Goal: Share content: Share content

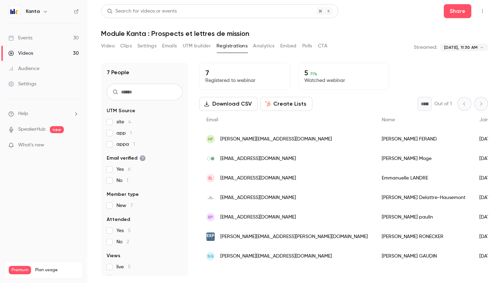
click at [407, 23] on header "Search for videos or events Share Module Kanta : Prospects et lettres de mission" at bounding box center [294, 20] width 387 height 33
click at [28, 37] on div "Events" at bounding box center [20, 38] width 24 height 7
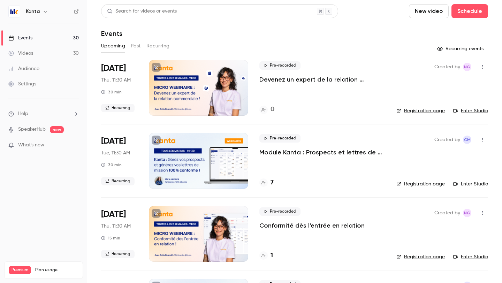
click at [154, 46] on button "Recurring" at bounding box center [157, 45] width 23 height 11
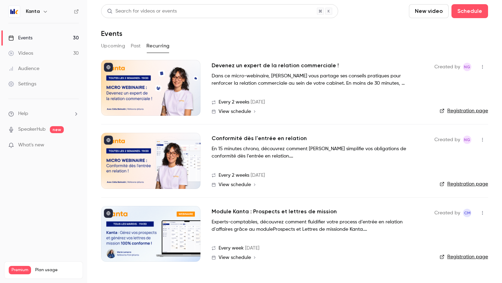
click at [45, 6] on div "Kanta" at bounding box center [43, 12] width 70 height 12
click at [42, 15] on button "button" at bounding box center [45, 11] width 8 height 8
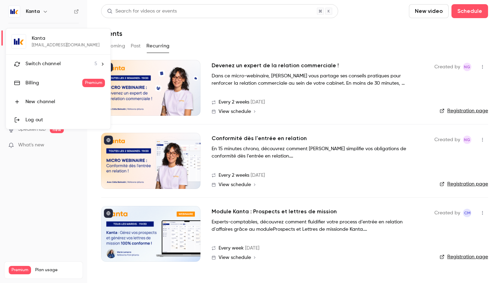
click at [44, 47] on div "Kanta marie@kanta.fr Switch channel 5 Billing Premium New channel Log out" at bounding box center [58, 79] width 105 height 100
click at [44, 59] on li "Switch channel 5" at bounding box center [58, 64] width 105 height 18
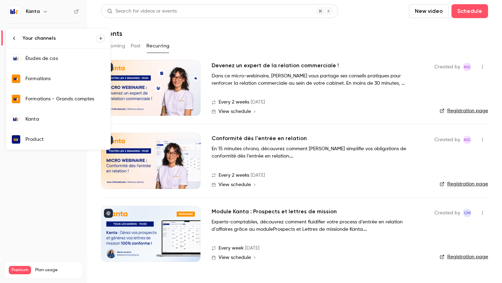
click at [48, 79] on div "Formations" at bounding box center [64, 78] width 79 height 7
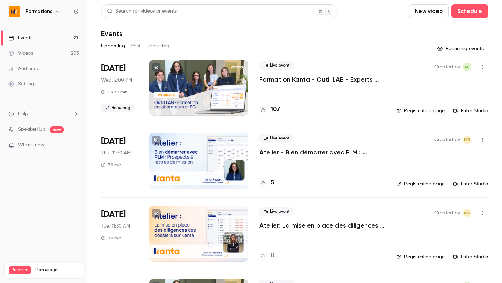
click at [158, 47] on button "Recurring" at bounding box center [157, 45] width 23 height 11
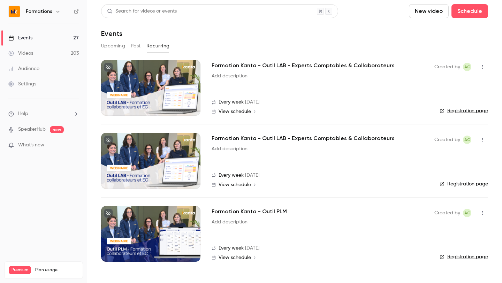
click at [259, 209] on h2 "Formation Kanta - Outil PLM" at bounding box center [249, 211] width 75 height 8
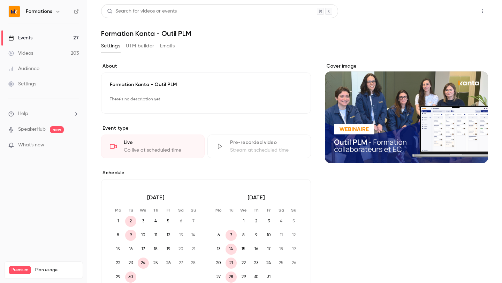
click at [464, 15] on button "Share" at bounding box center [458, 11] width 28 height 14
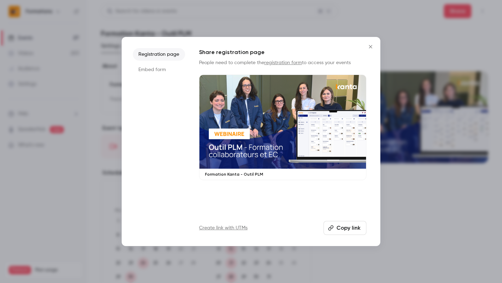
click at [346, 224] on button "Copy link" at bounding box center [344, 228] width 43 height 14
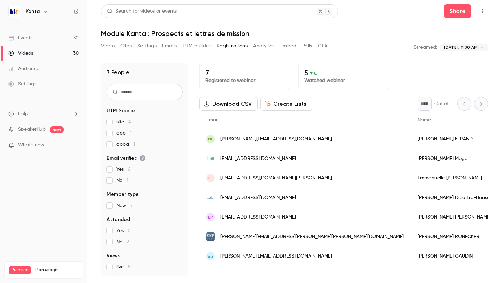
click at [126, 44] on button "Clips" at bounding box center [126, 45] width 12 height 11
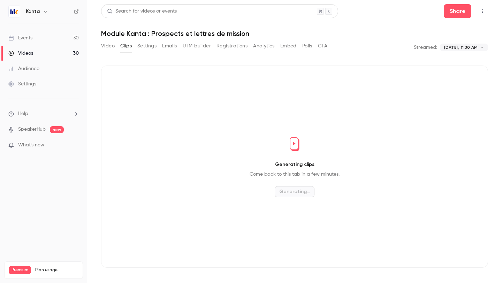
click at [112, 45] on button "Video" at bounding box center [108, 45] width 14 height 11
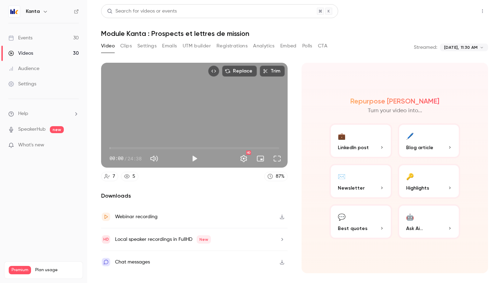
click at [452, 16] on button "Share" at bounding box center [458, 11] width 28 height 14
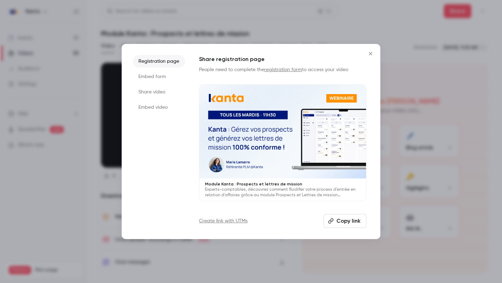
click at [152, 96] on li "Share video" at bounding box center [159, 92] width 52 height 13
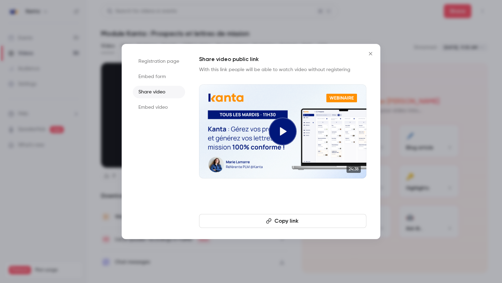
click at [312, 213] on div "Share video public link With this link people will be able to watch video witho…" at bounding box center [282, 141] width 167 height 173
click at [313, 221] on button "Copy link" at bounding box center [282, 221] width 167 height 14
click at [272, 220] on button "Copy link" at bounding box center [282, 221] width 167 height 14
click at [273, 227] on button "Copy link" at bounding box center [282, 221] width 167 height 14
click at [250, 216] on button "Copy link" at bounding box center [282, 221] width 167 height 14
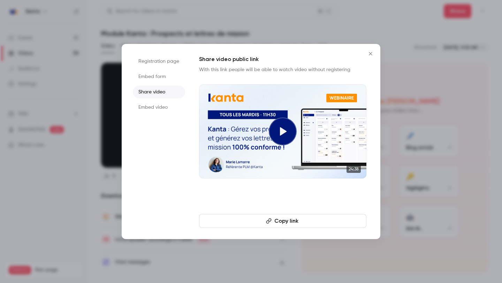
click at [283, 221] on button "Copy link" at bounding box center [282, 221] width 167 height 14
